Goal: Task Accomplishment & Management: Complete application form

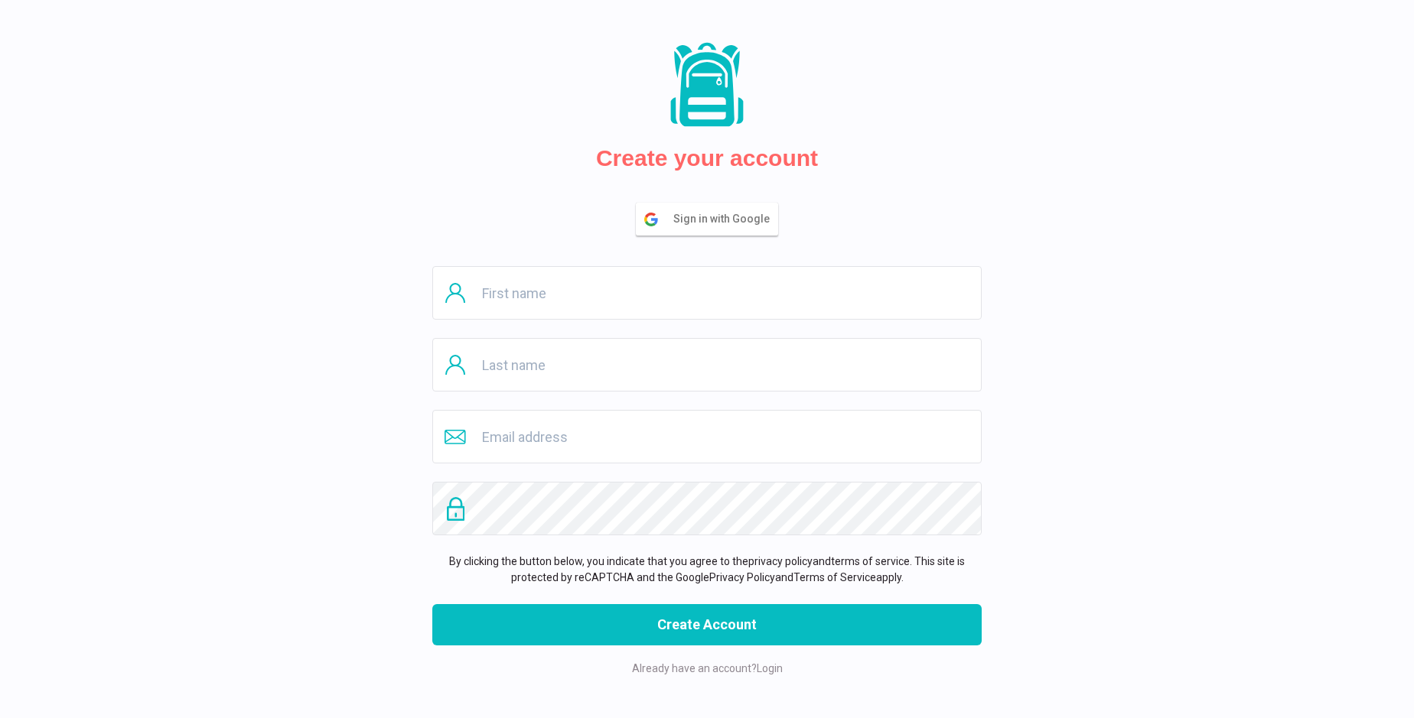
click at [707, 293] on input "text" at bounding box center [706, 293] width 549 height 54
type input "[PERSON_NAME]"
click at [707, 365] on input "text" at bounding box center [706, 365] width 549 height 54
type input "Torphy"
click at [707, 437] on input "email" at bounding box center [706, 437] width 549 height 54
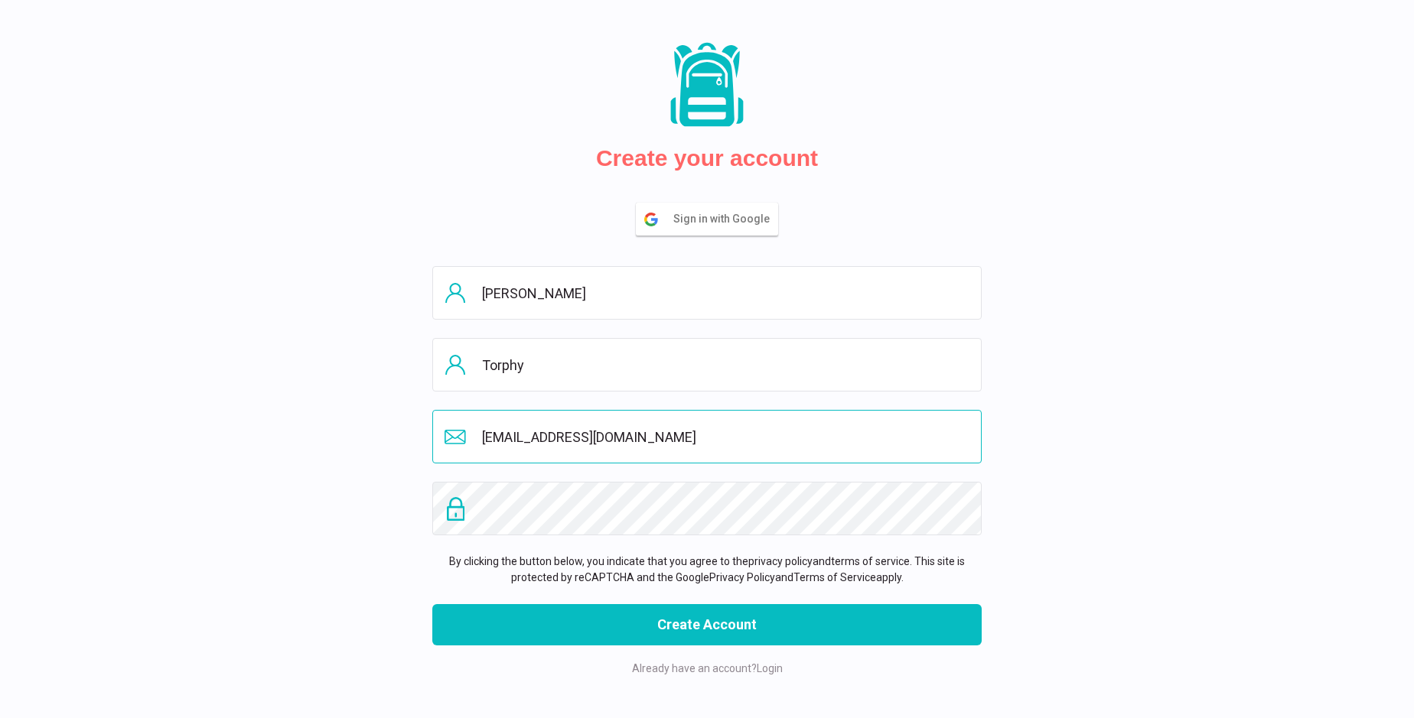
type input "[EMAIL_ADDRESS][DOMAIN_NAME]"
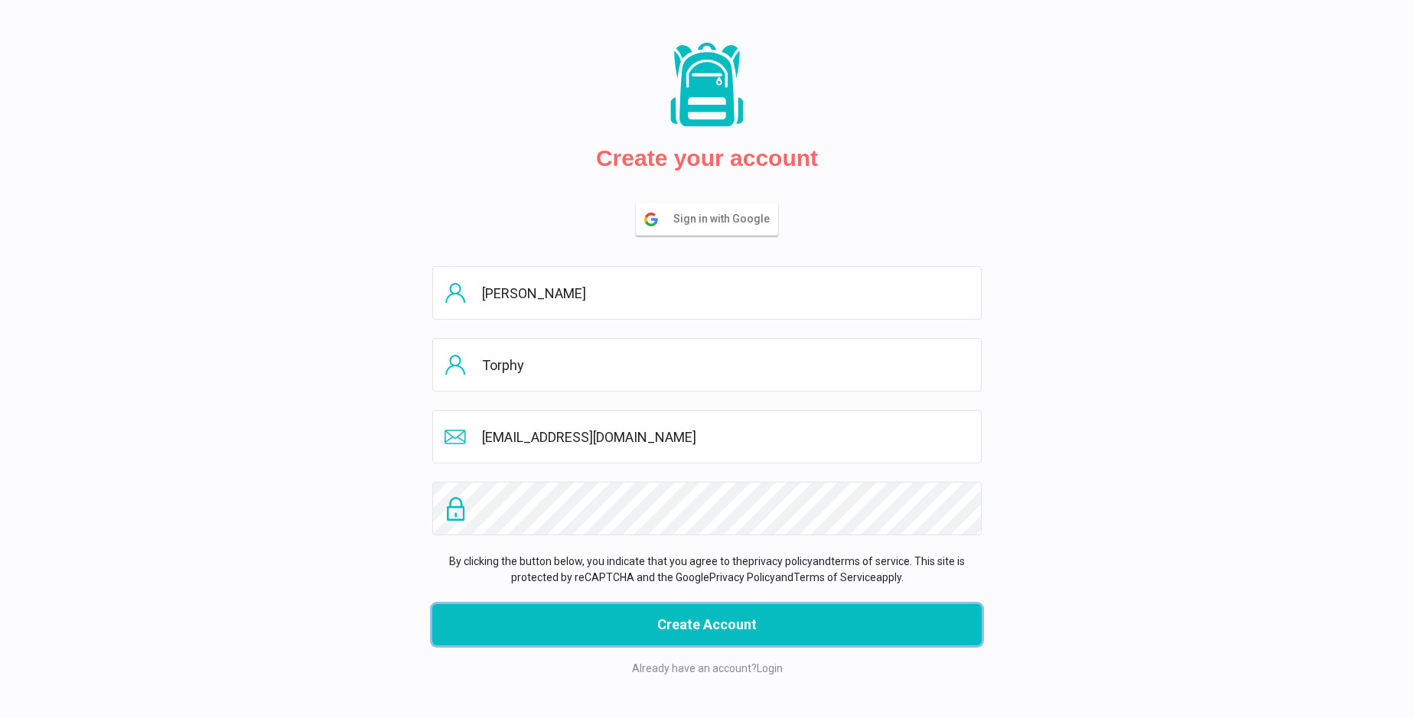
click at [707, 625] on button "Create Account" at bounding box center [706, 624] width 549 height 41
